Goal: Transaction & Acquisition: Purchase product/service

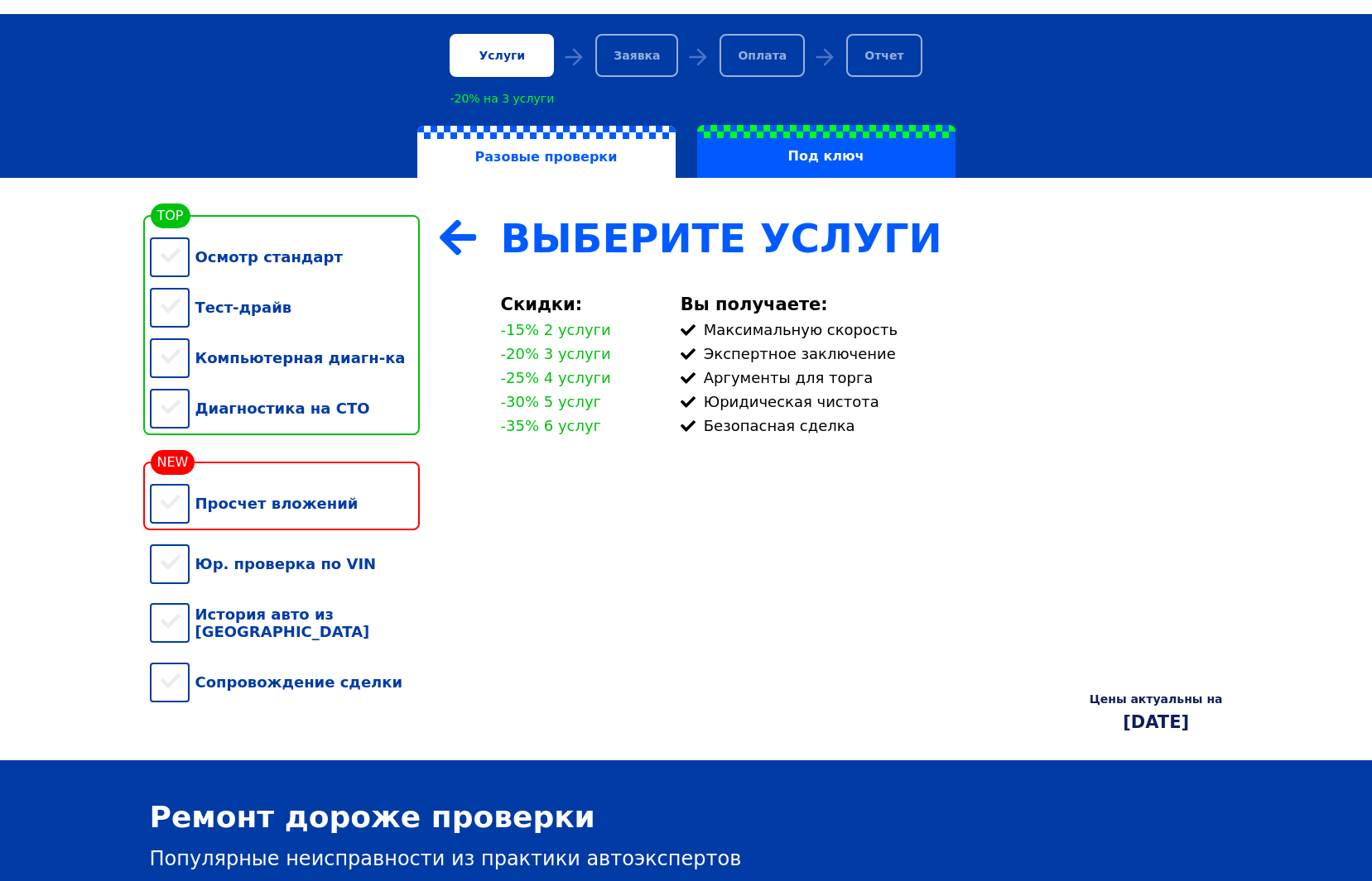
scroll to position [254, 0]
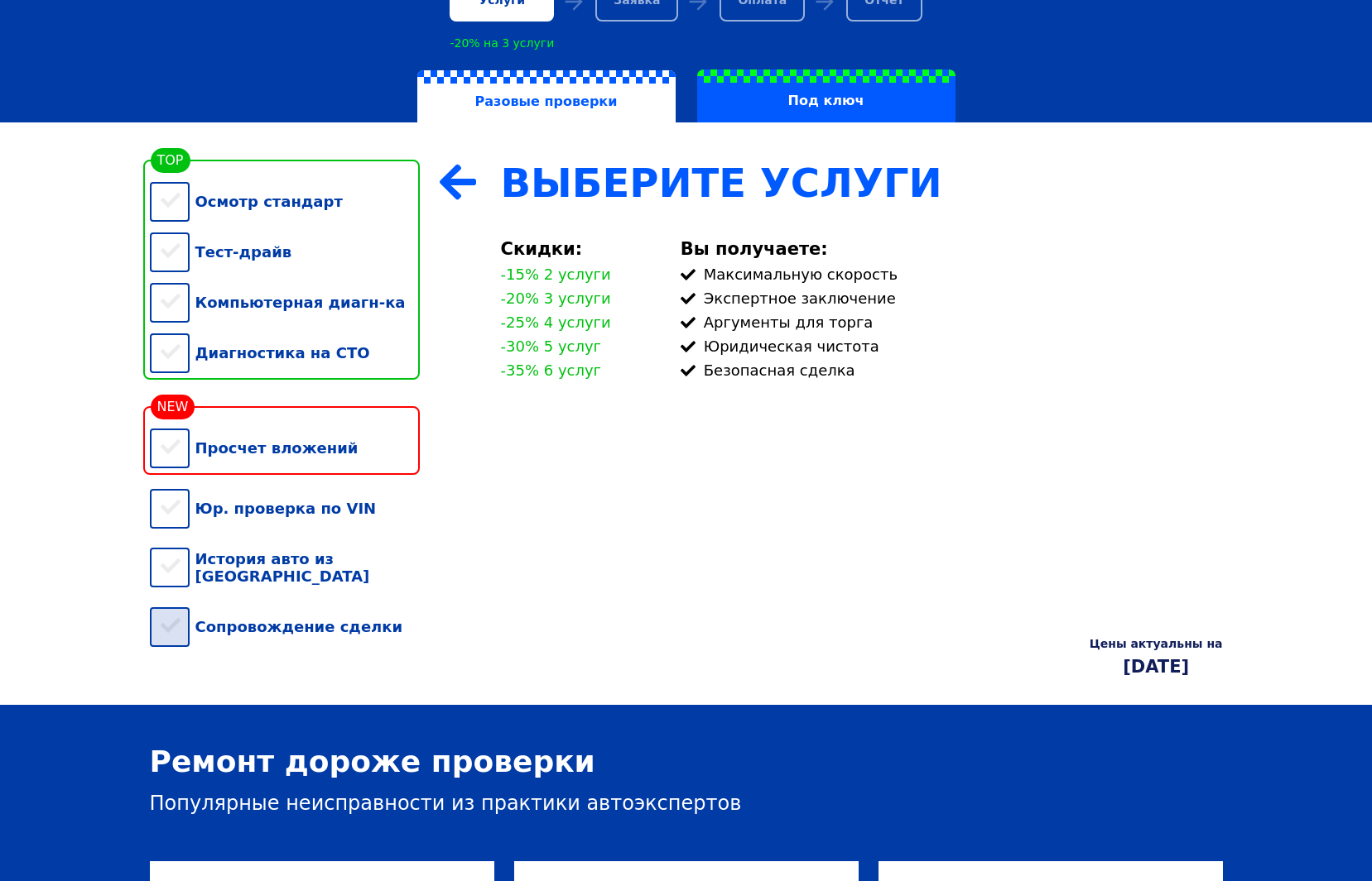
click at [346, 627] on div "Сопровождение сделки" at bounding box center [285, 627] width 270 height 51
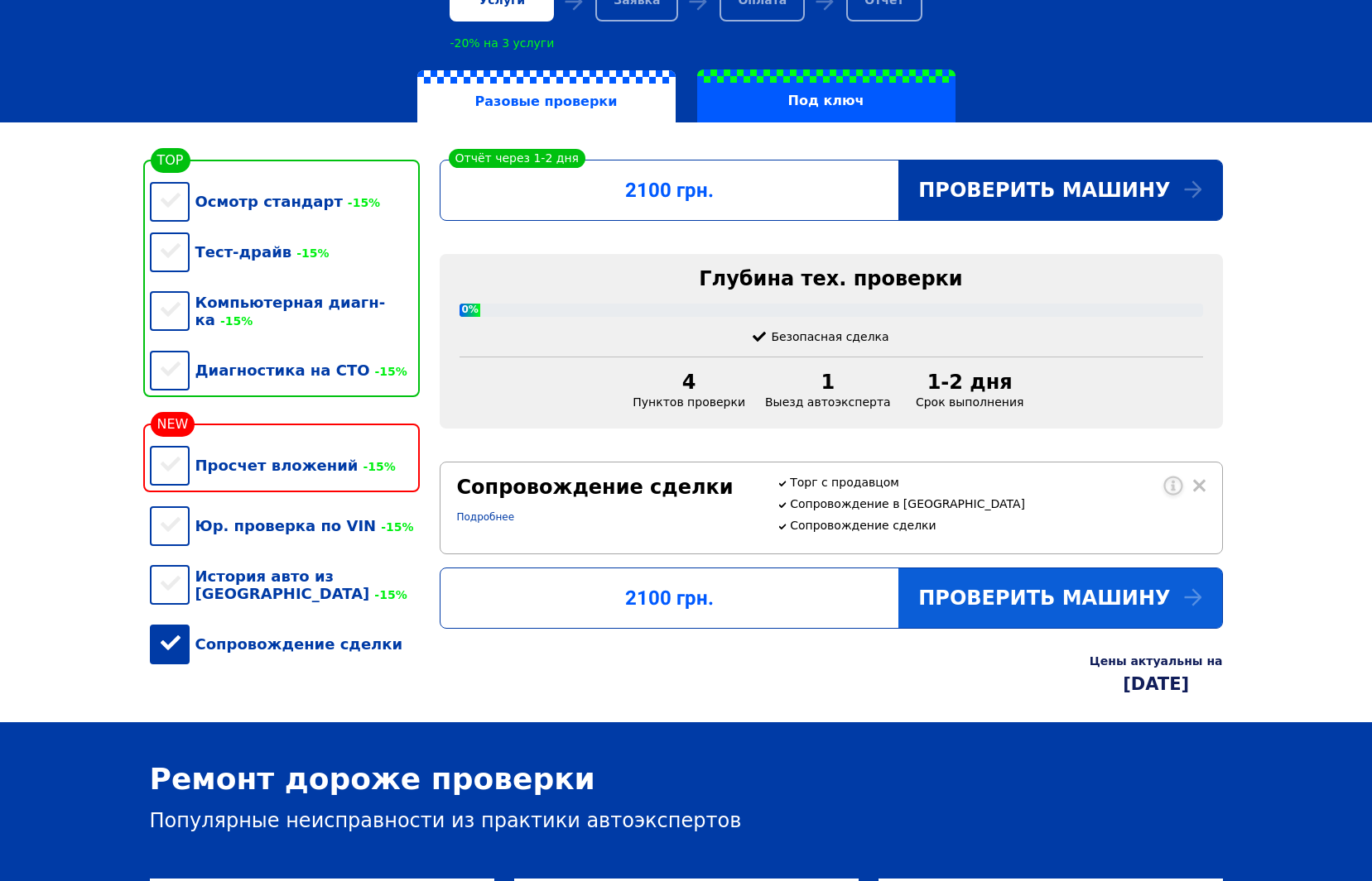
click at [1132, 628] on div "Проверить машину" at bounding box center [1059, 597] width 323 height 59
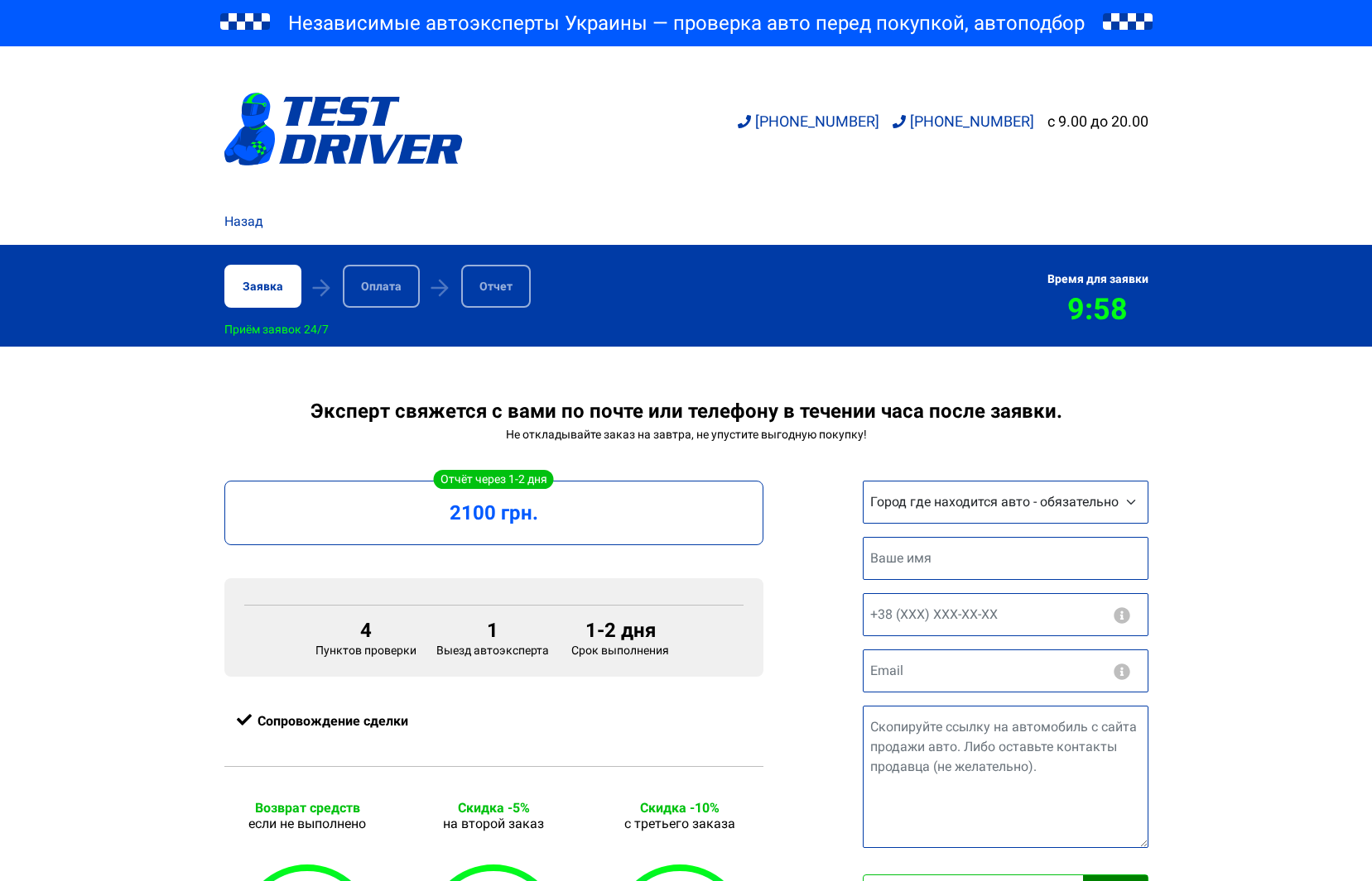
scroll to position [254, 0]
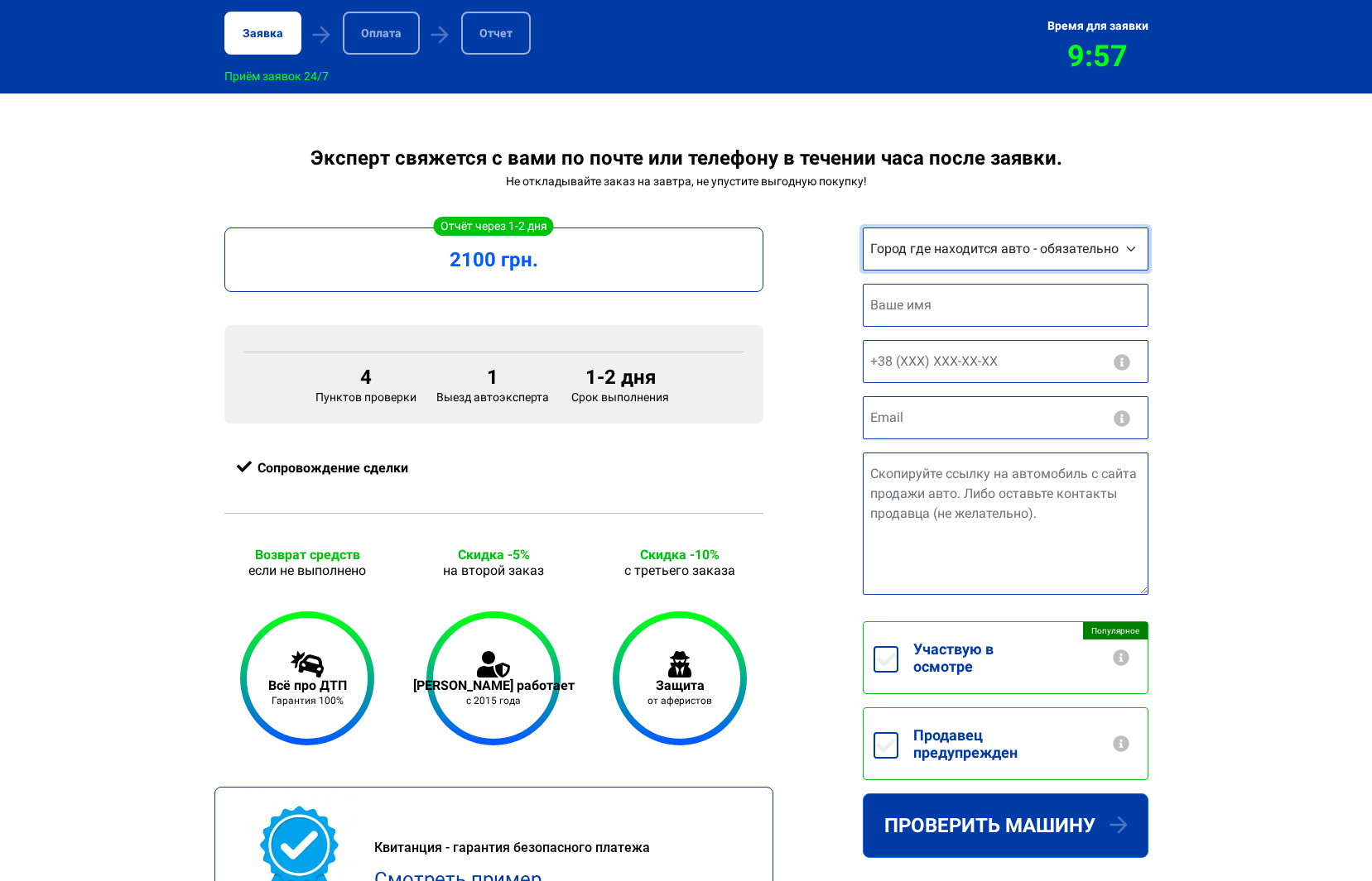
click at [863, 227] on select "Город где находится авто - обязательно Другой город Киев Запорожье Львов Винниц…" at bounding box center [1006, 249] width 286 height 43
select select "Киев"
click option "Киев" at bounding box center [0, 0] width 0 height 0
click at [919, 321] on input "text" at bounding box center [1006, 305] width 286 height 43
type input "Олександр"
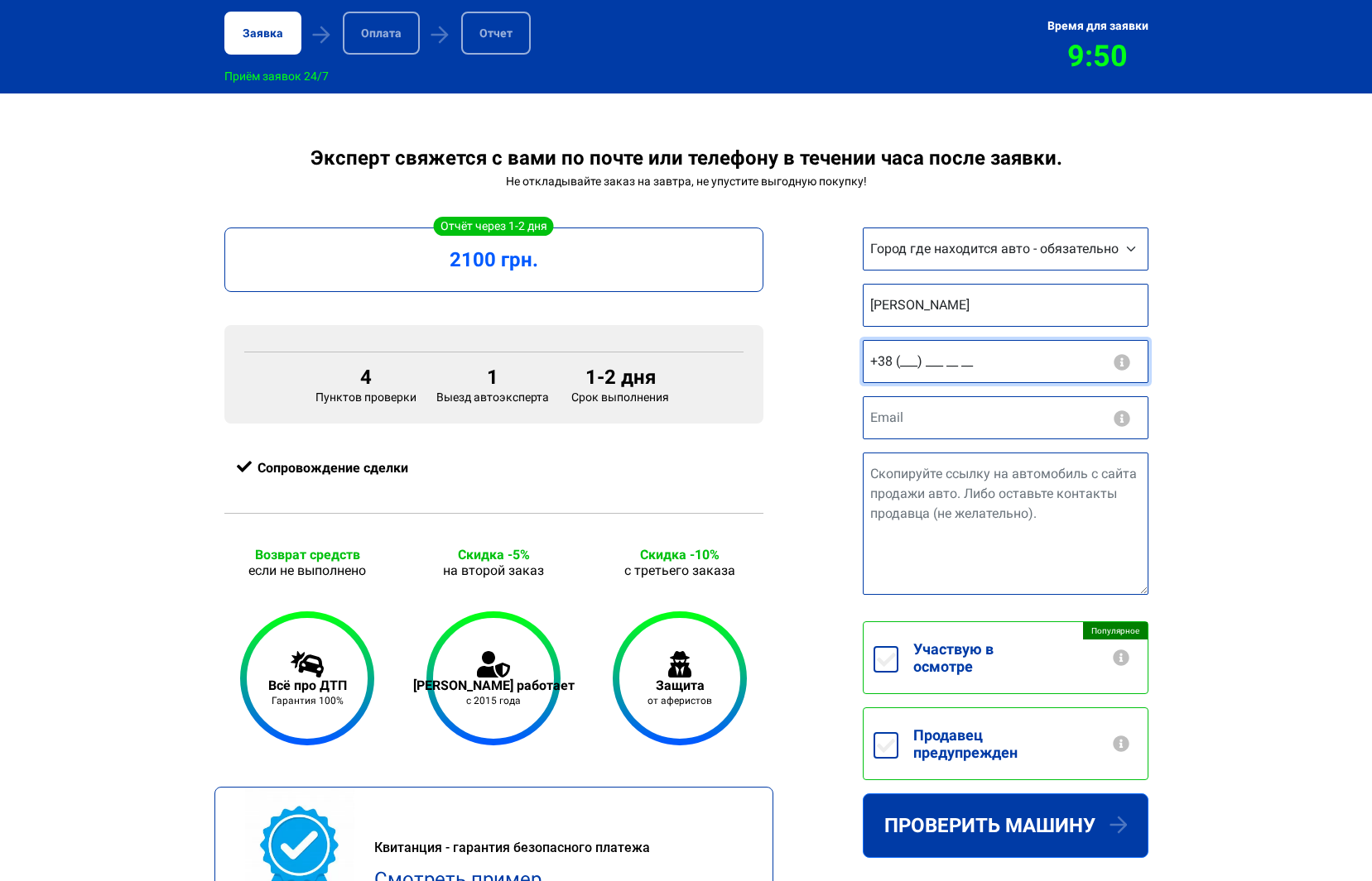
click at [968, 372] on input "+38 (___) ___ __ __" at bounding box center [1006, 361] width 286 height 43
type input "+38 (950) 185 84 5_"
click at [986, 439] on input "email" at bounding box center [1006, 418] width 286 height 43
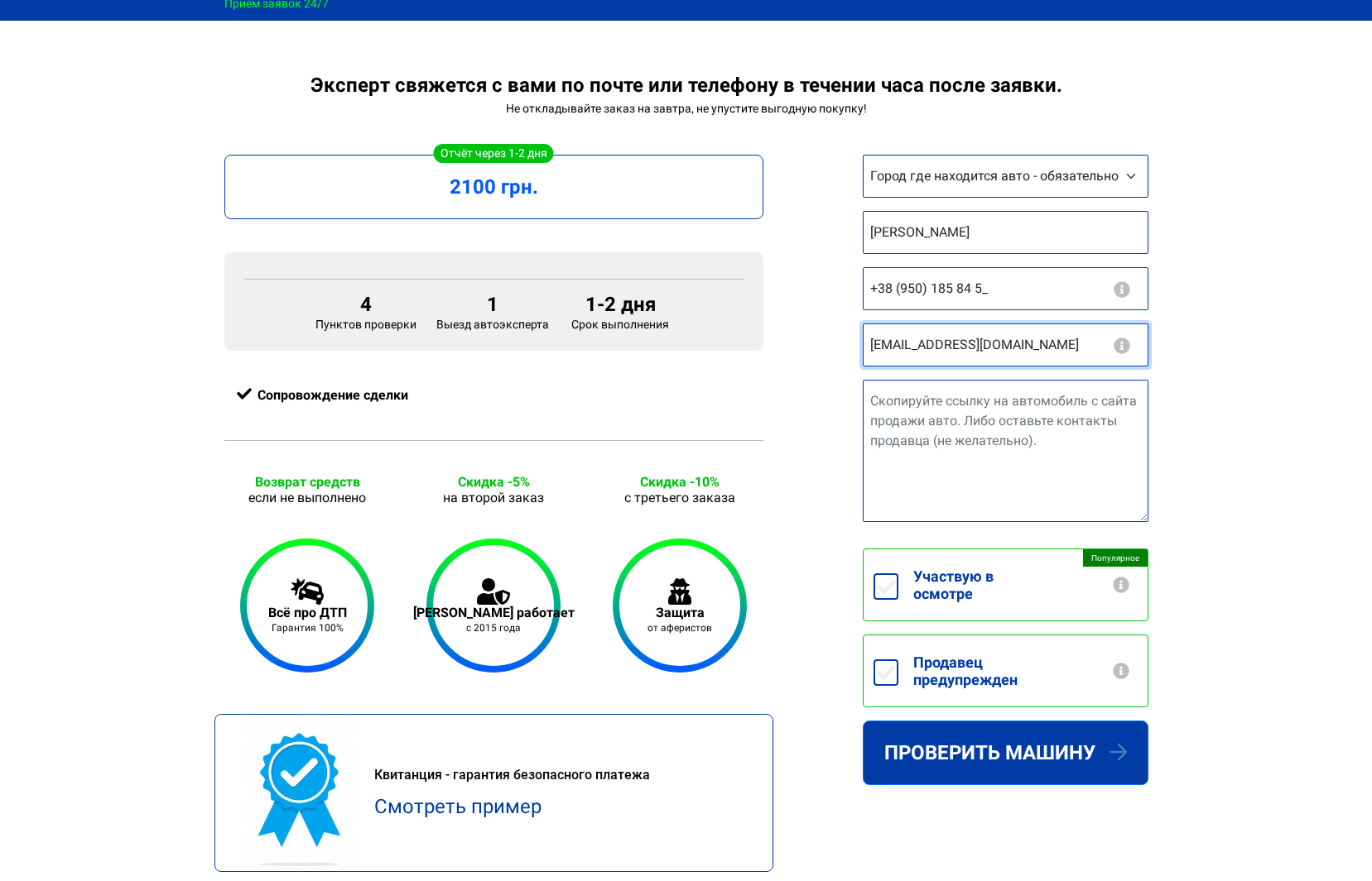
scroll to position [338, 0]
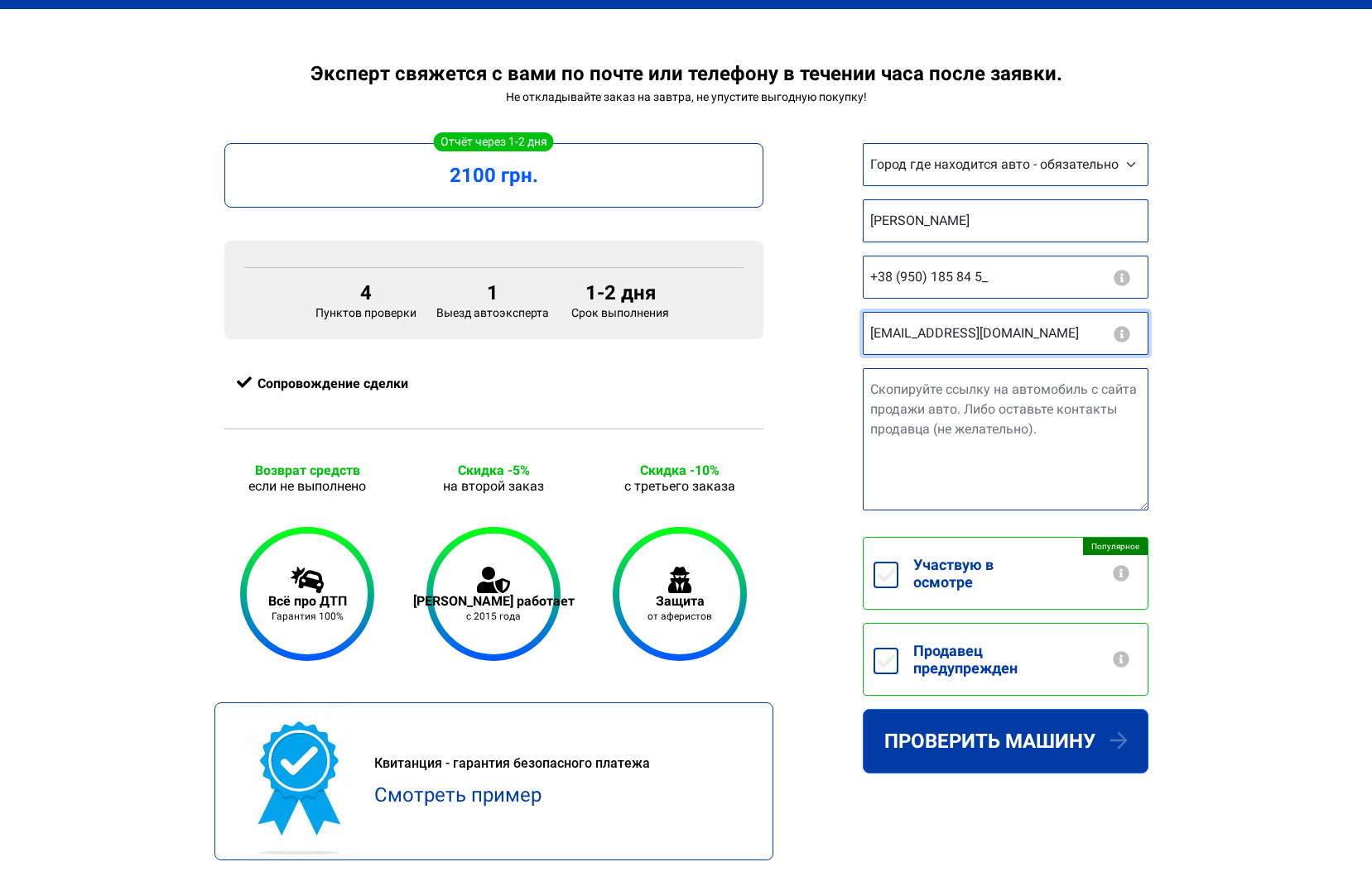
type input "stalmakhovich@ukr.net"
click at [888, 666] on input "Продавец предупрежден" at bounding box center [886, 661] width 25 height 26
checkbox input "true"
click at [934, 414] on textarea "Ссылка на авто" at bounding box center [1006, 439] width 286 height 143
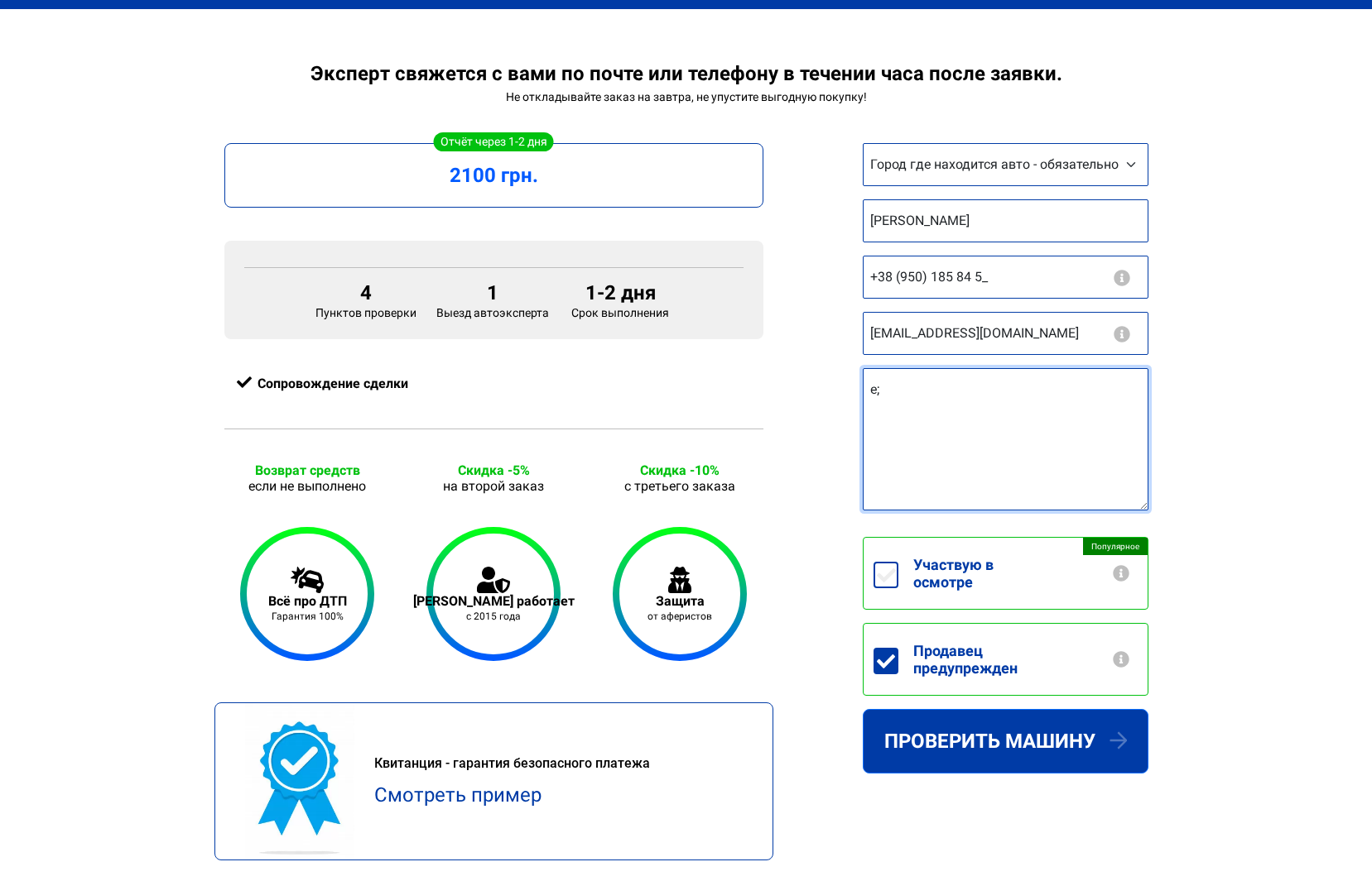
type textarea "e"
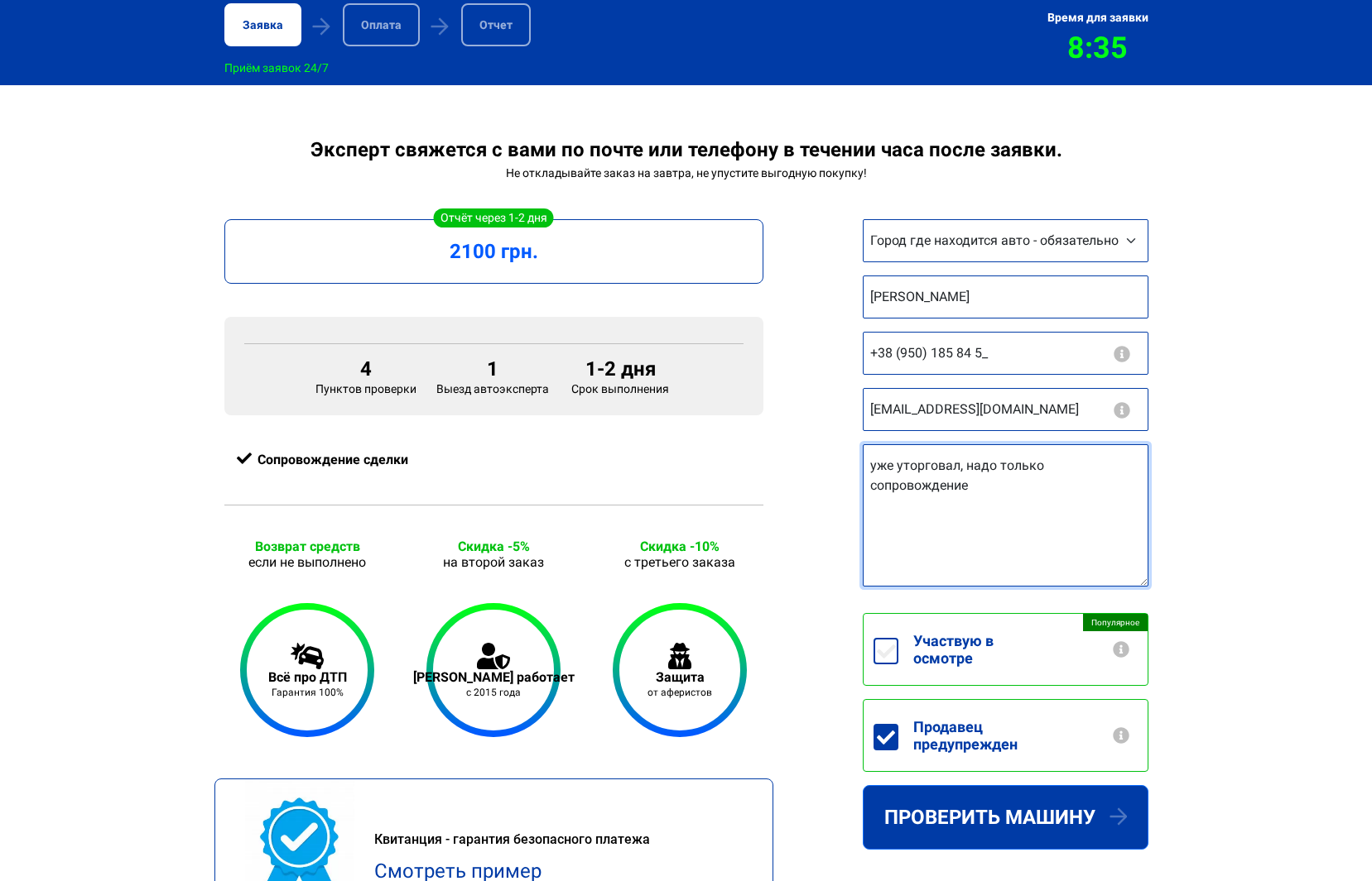
scroll to position [254, 0]
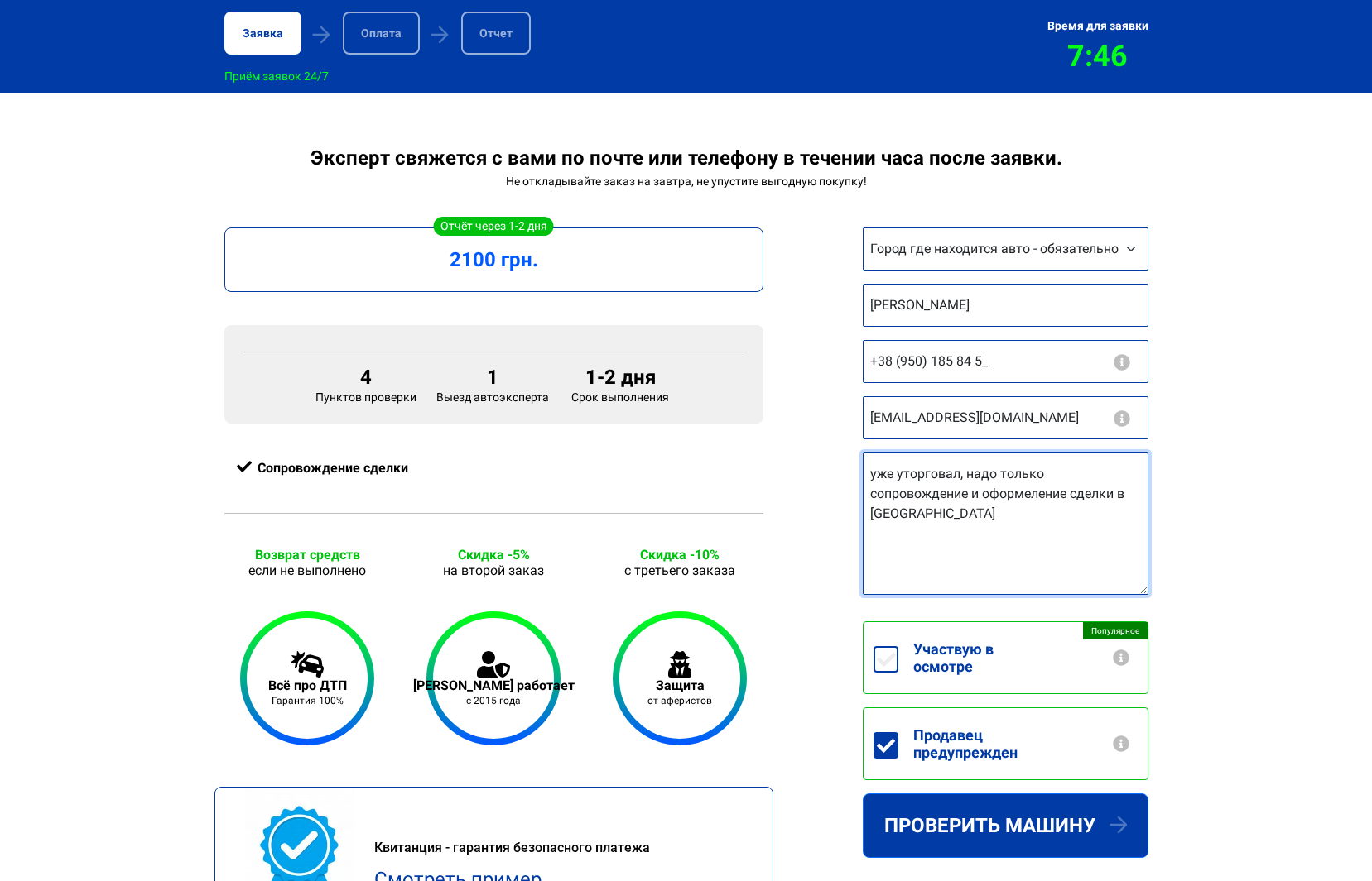
paste textarea "https://auto.ria.com/uk/auto_geely_emgrand-7-ec7_39002289.html"
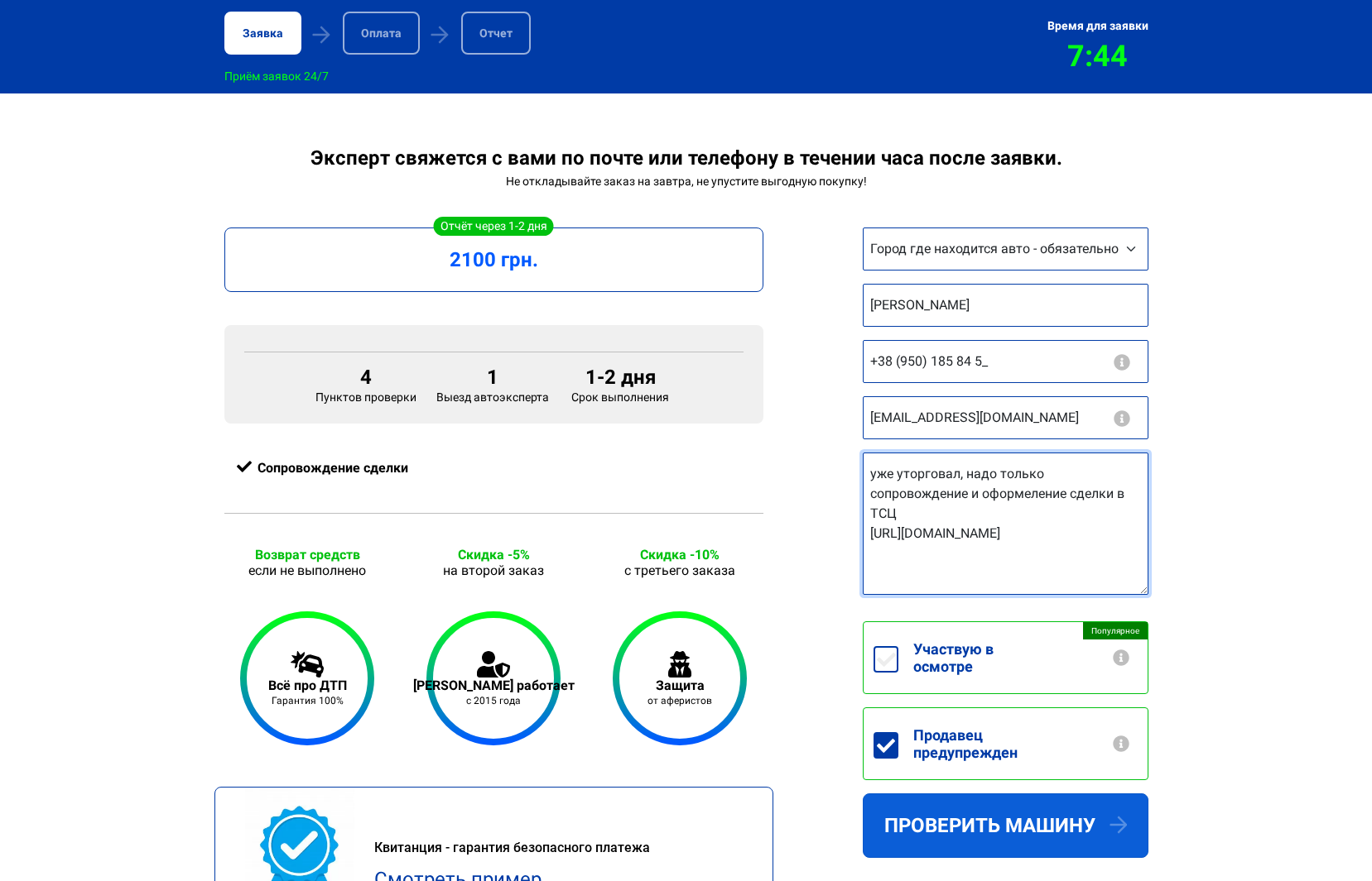
type textarea "уже уторговал, надо только сопровождение и оформеление сделки в ТСЦ https://aut…"
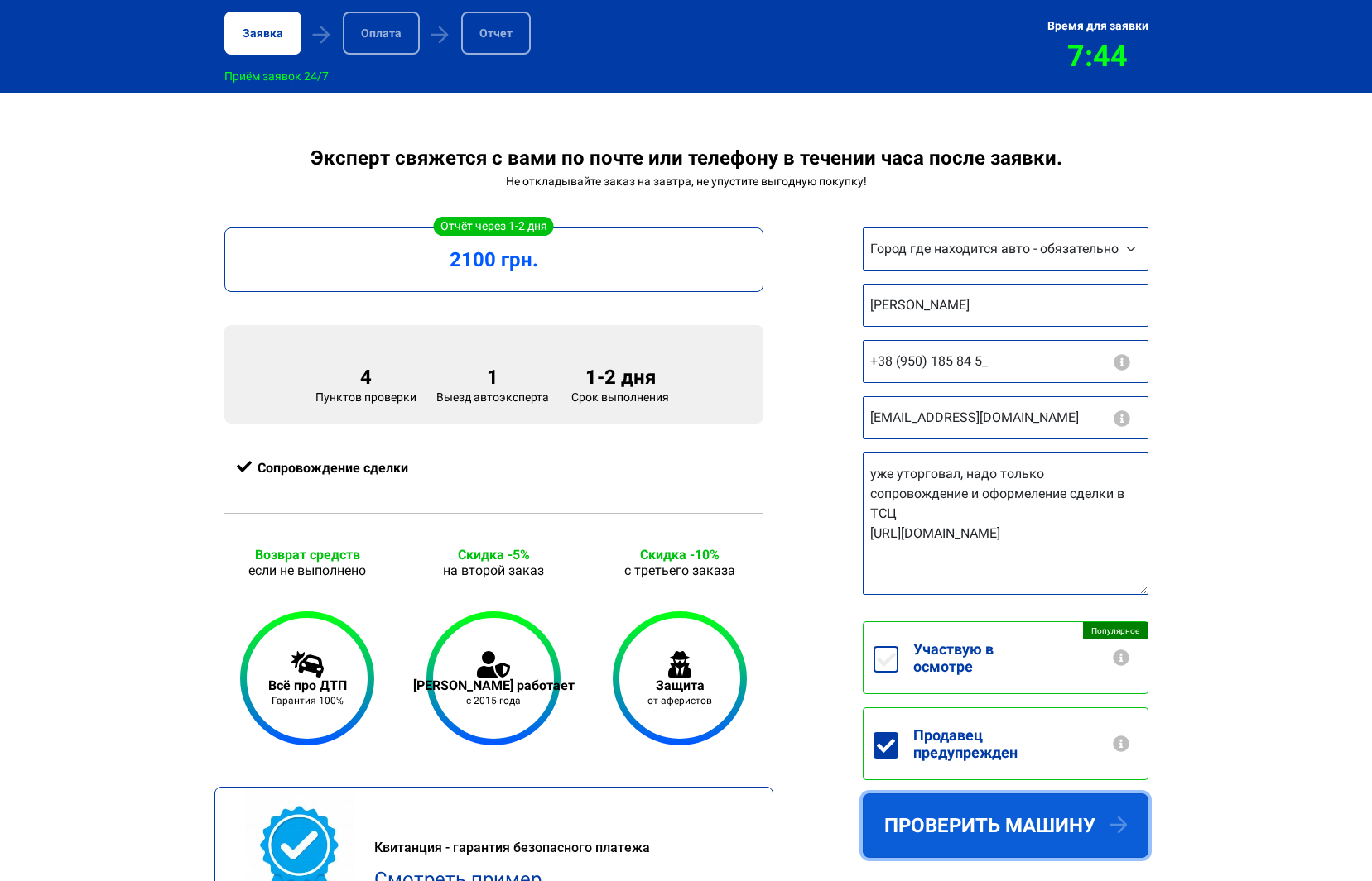
click at [1018, 835] on button "Проверить машину" at bounding box center [1006, 826] width 286 height 64
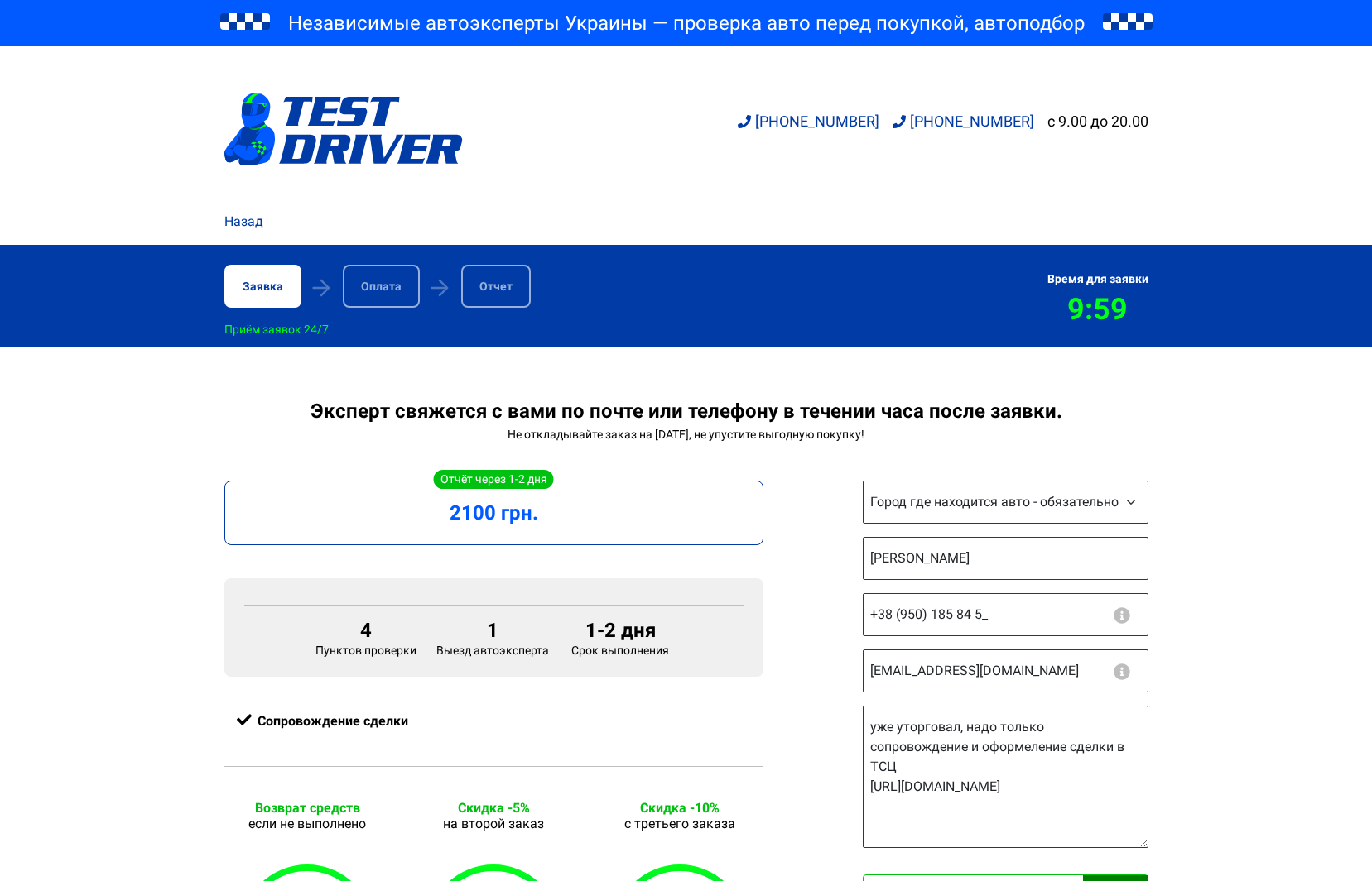
select select "[GEOGRAPHIC_DATA]"
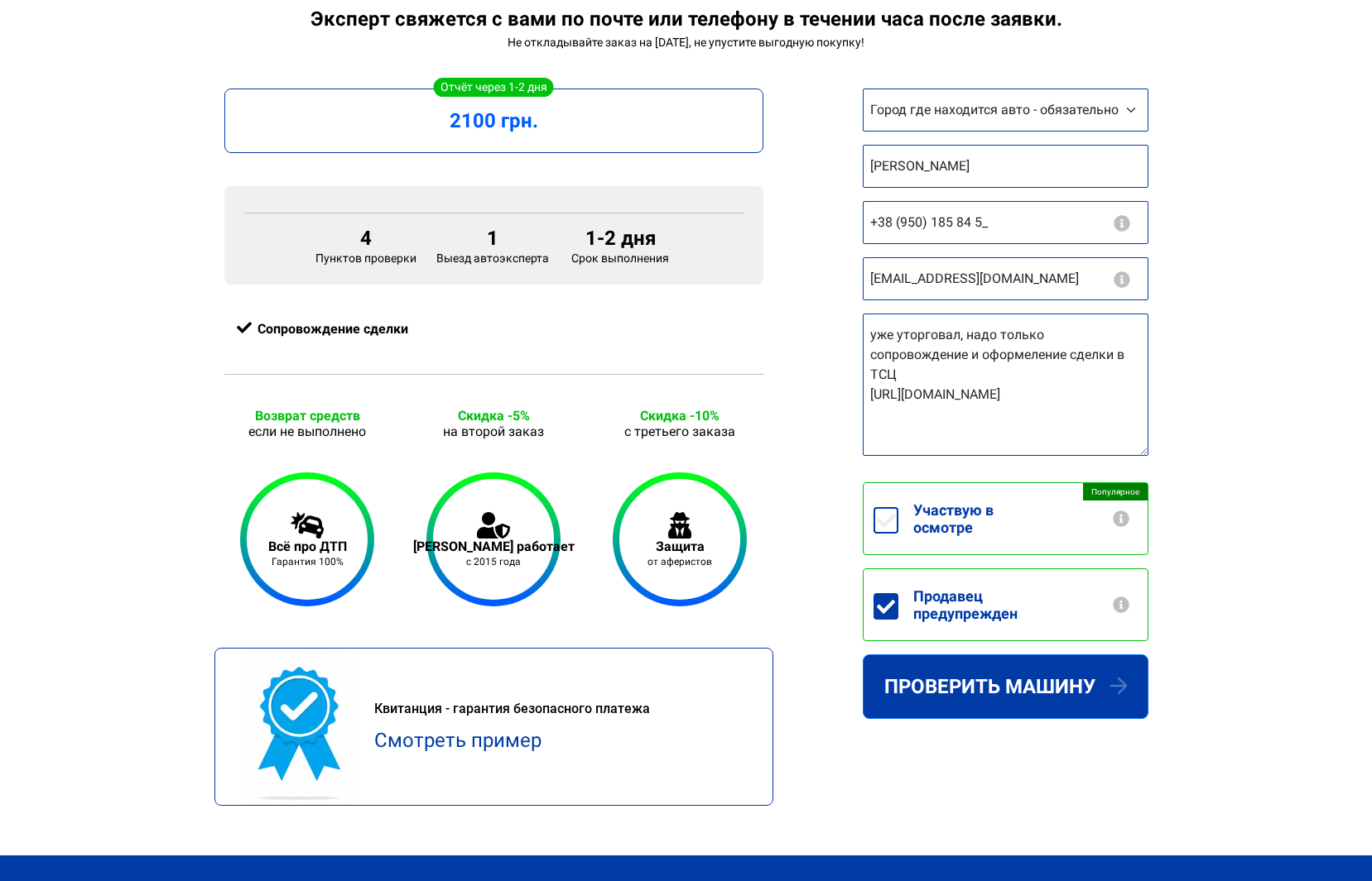
scroll to position [332, 0]
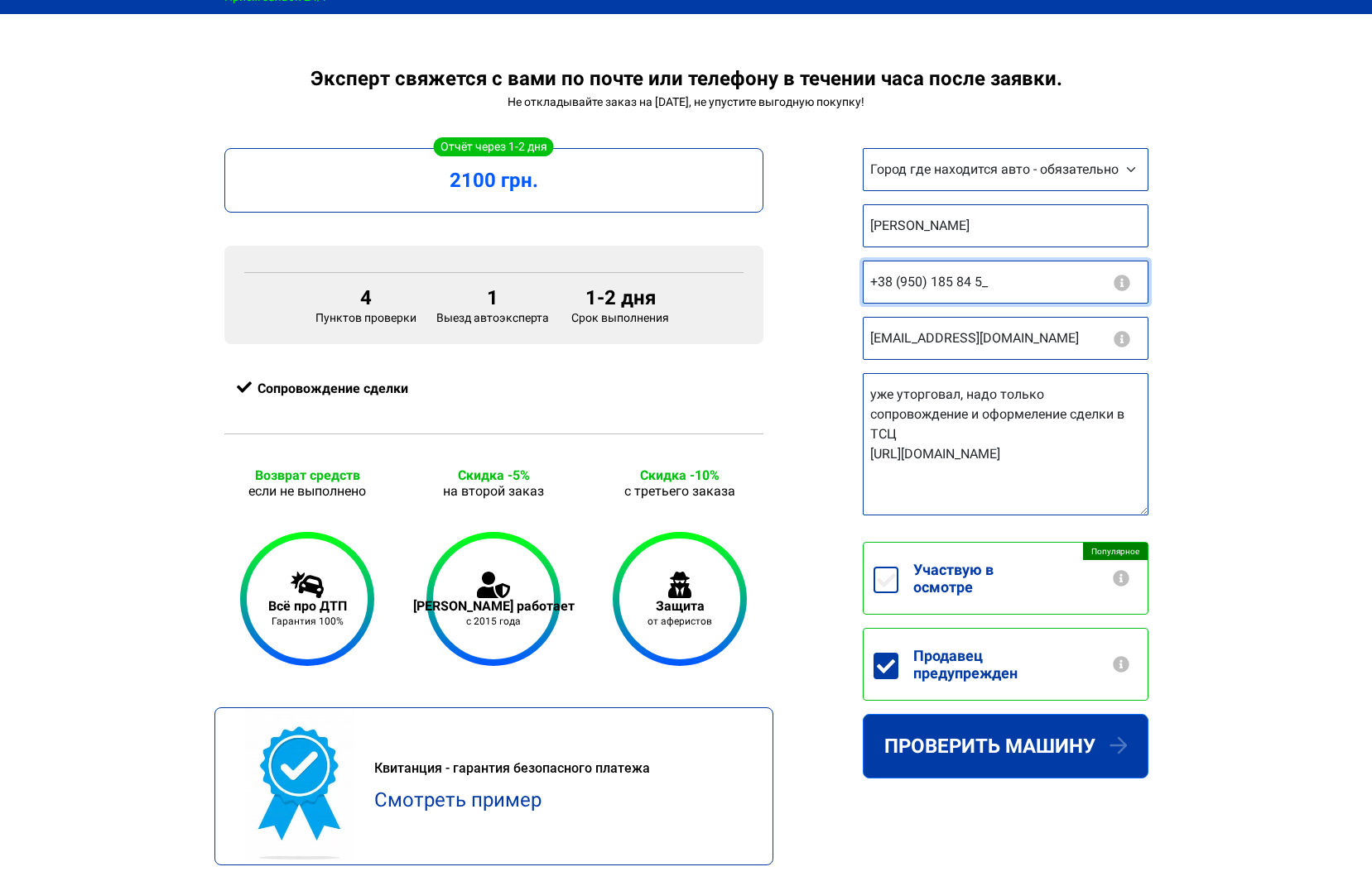
drag, startPoint x: 915, startPoint y: 298, endPoint x: 927, endPoint y: 302, distance: 12.6
click at [919, 302] on input "+38 (950) 185 84 5_" at bounding box center [1006, 282] width 286 height 43
drag, startPoint x: 915, startPoint y: 285, endPoint x: 904, endPoint y: 285, distance: 11.0
click at [913, 285] on input "+38 (950) 185 84 5_" at bounding box center [1006, 282] width 286 height 43
click at [901, 286] on input "+38 (950) 185 84 5_" at bounding box center [1006, 282] width 286 height 43
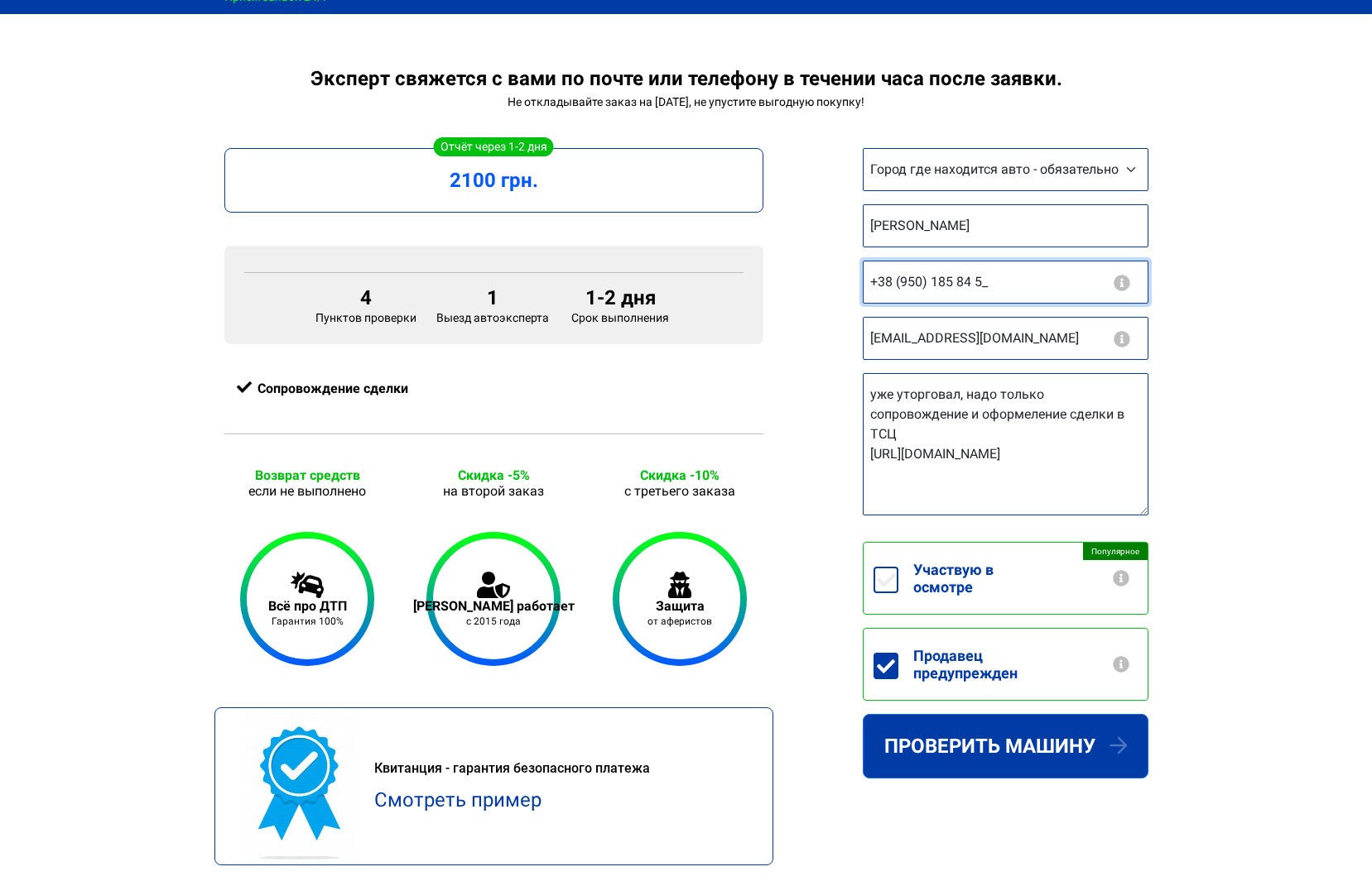
type input "+38 (095) 018 58 45"
click at [1334, 306] on div "Эксперт свяжется с вами по почте или телефону в течении часа после заявки. Не о…" at bounding box center [686, 491] width 1372 height 848
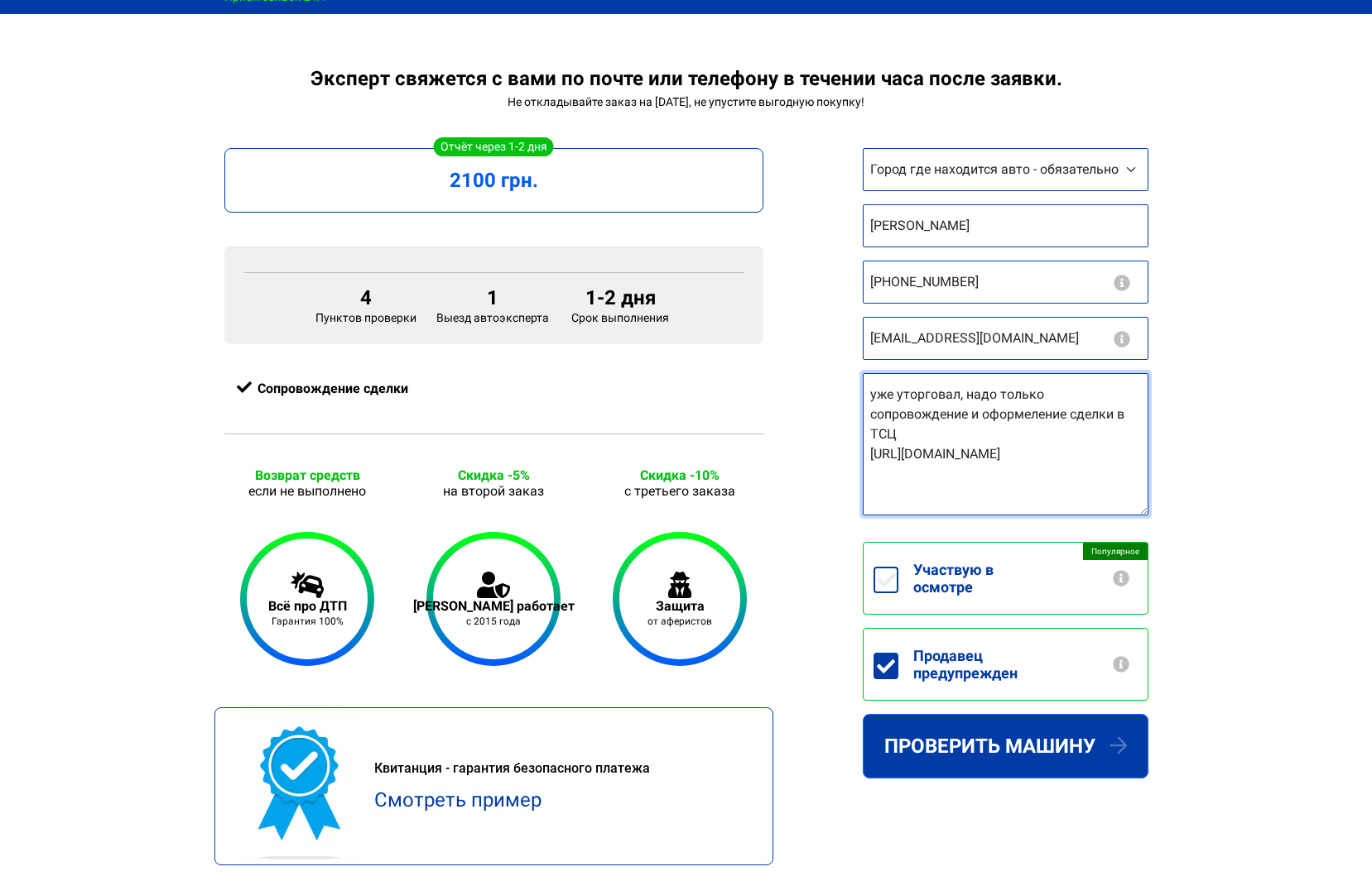
click at [940, 496] on textarea "уже уторговал, надо только сопровождение и оформеление сделки в ТСЦ https://aut…" at bounding box center [1006, 444] width 286 height 143
click at [1125, 481] on textarea "уже уторговал, надо только сопровождение и оформеление сделки в ТСЦ https://aut…" at bounding box center [1006, 444] width 286 height 143
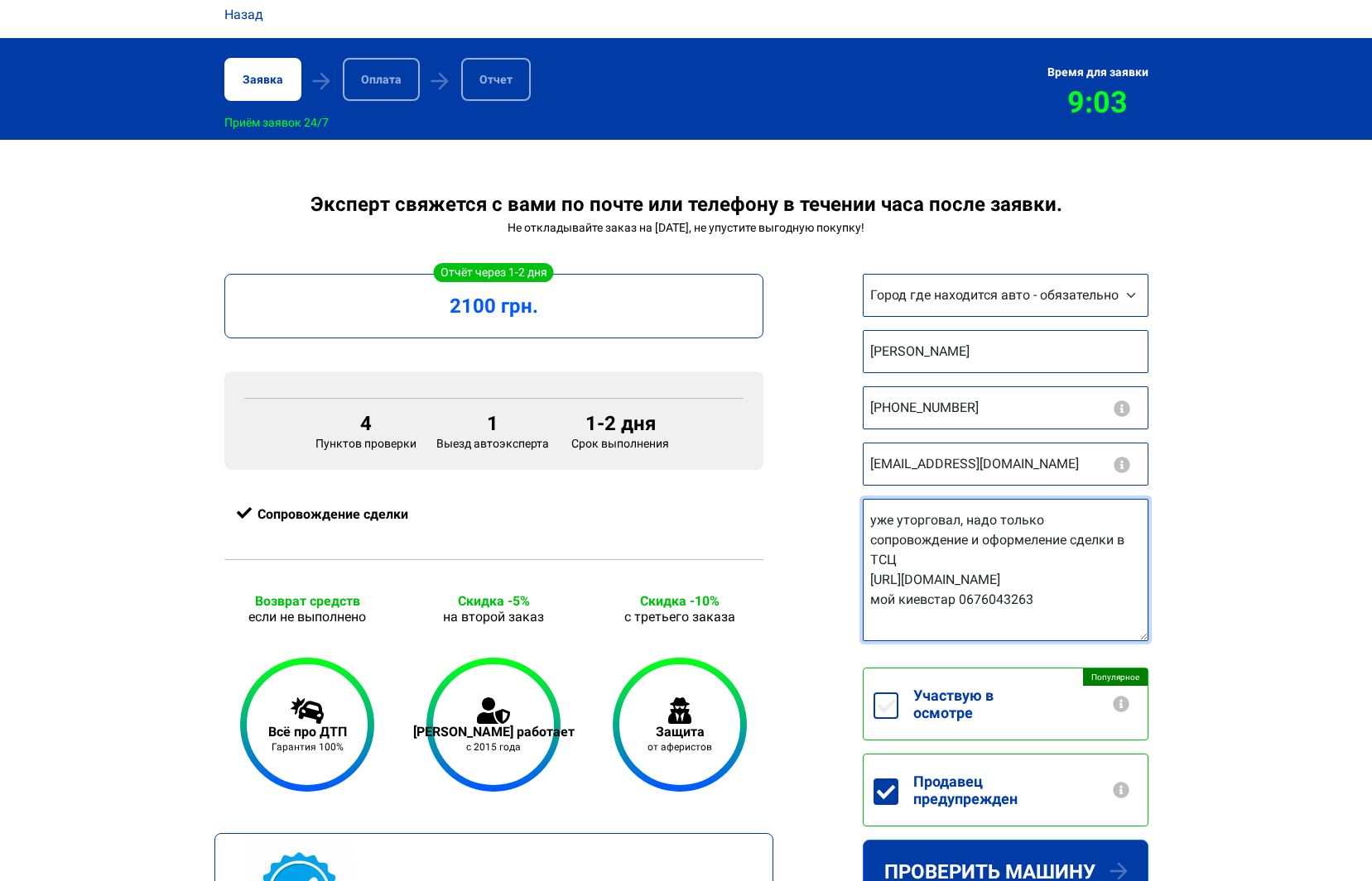
scroll to position [164, 0]
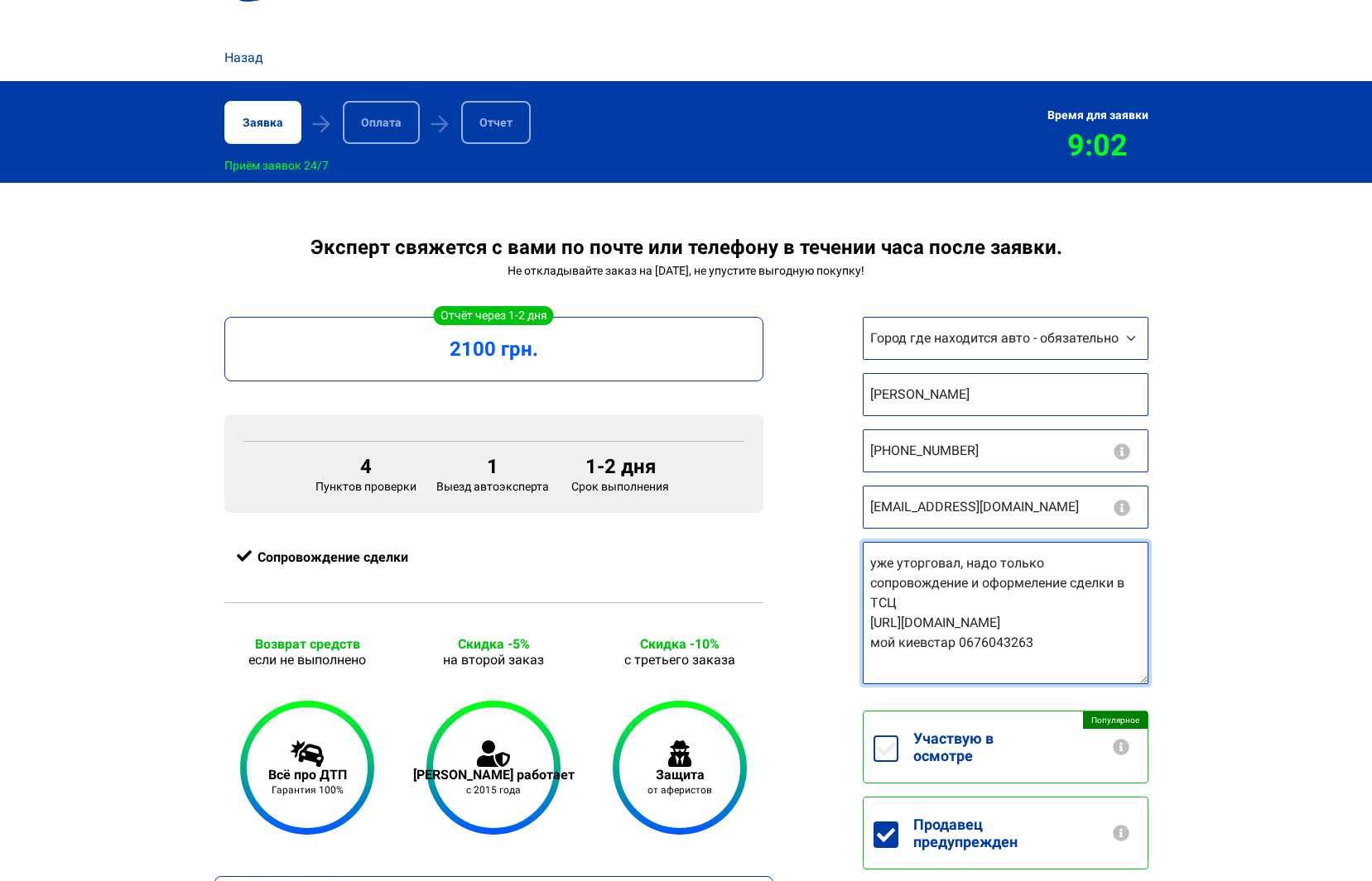
type textarea "уже уторговал, надо только сопровождение и оформеление сделки в ТСЦ https://aut…"
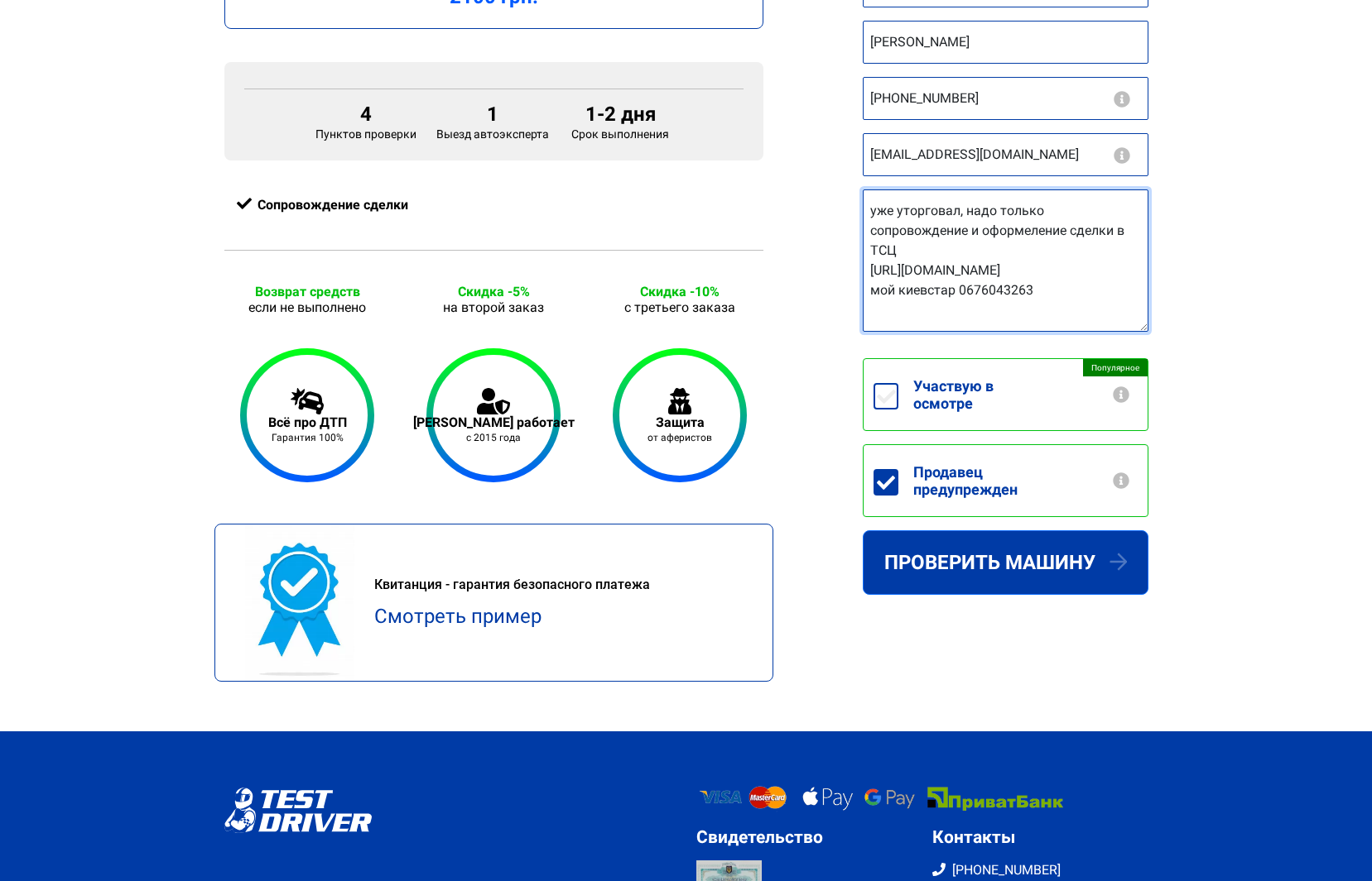
scroll to position [496, 0]
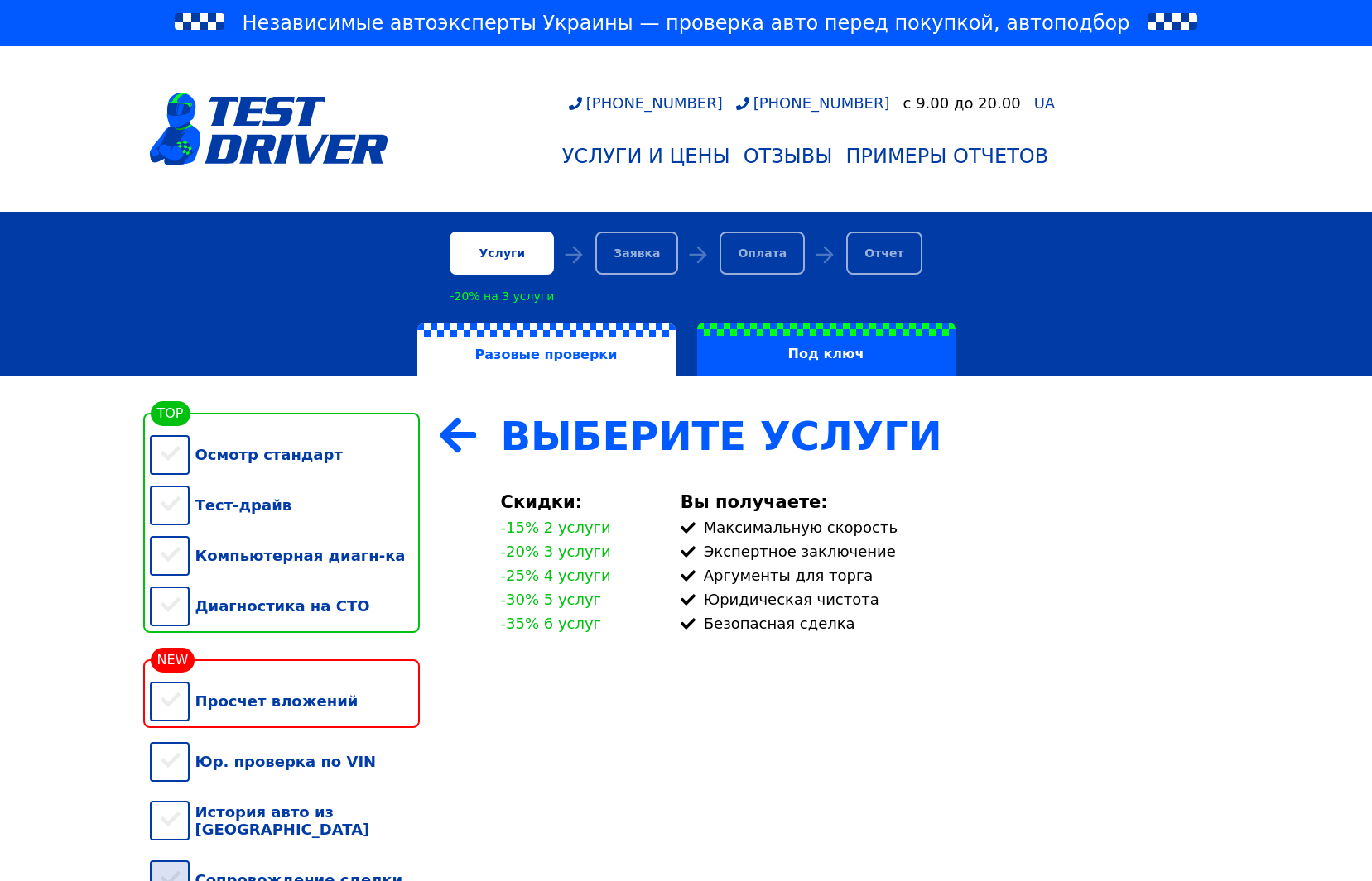
scroll to position [254, 0]
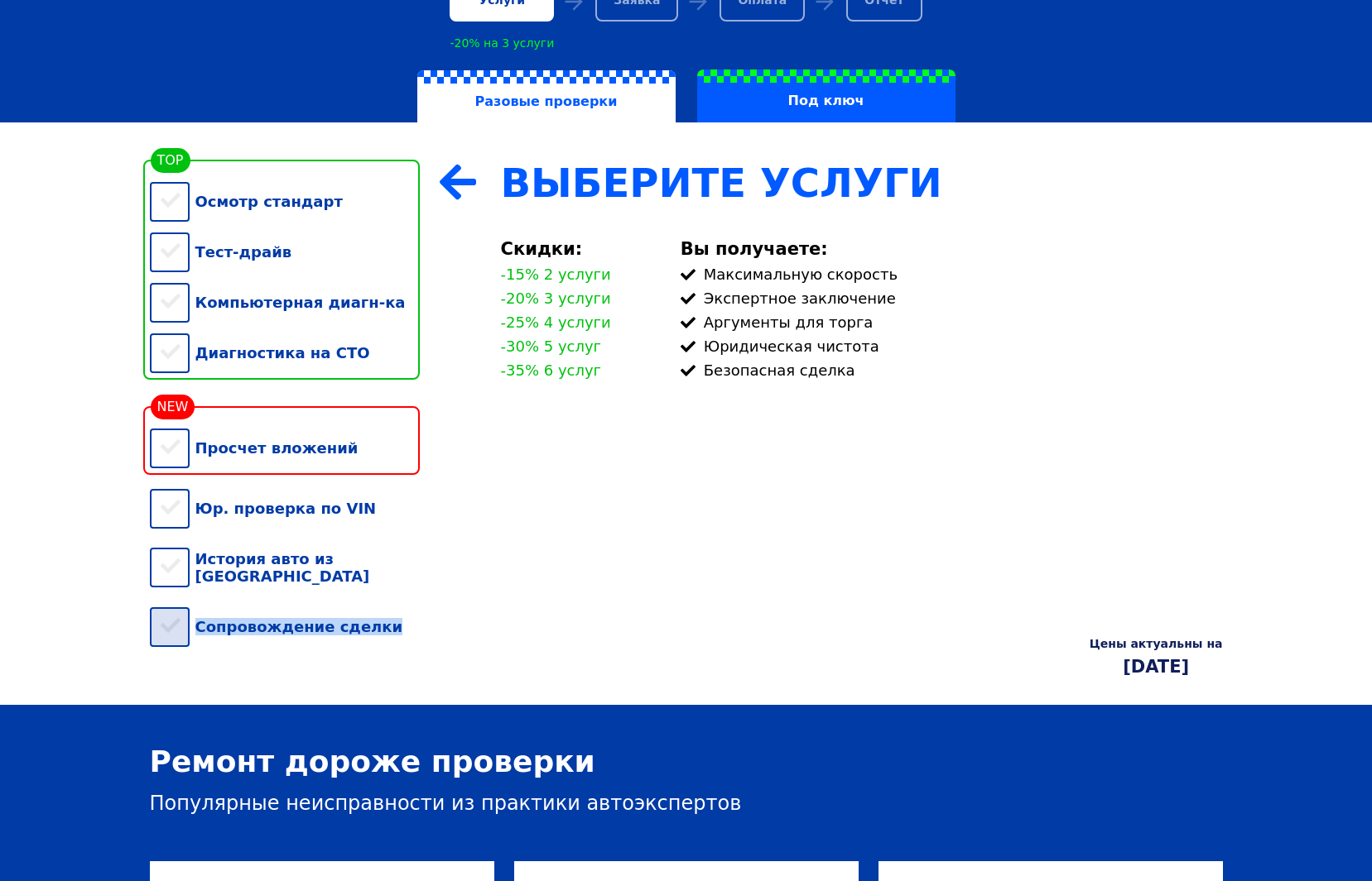
drag, startPoint x: 395, startPoint y: 640, endPoint x: 199, endPoint y: 636, distance: 196.0
click at [199, 636] on div "Сопровождение сделки" at bounding box center [285, 627] width 270 height 51
copy div "Сопровождение сделки"
